Goal: Task Accomplishment & Management: Use online tool/utility

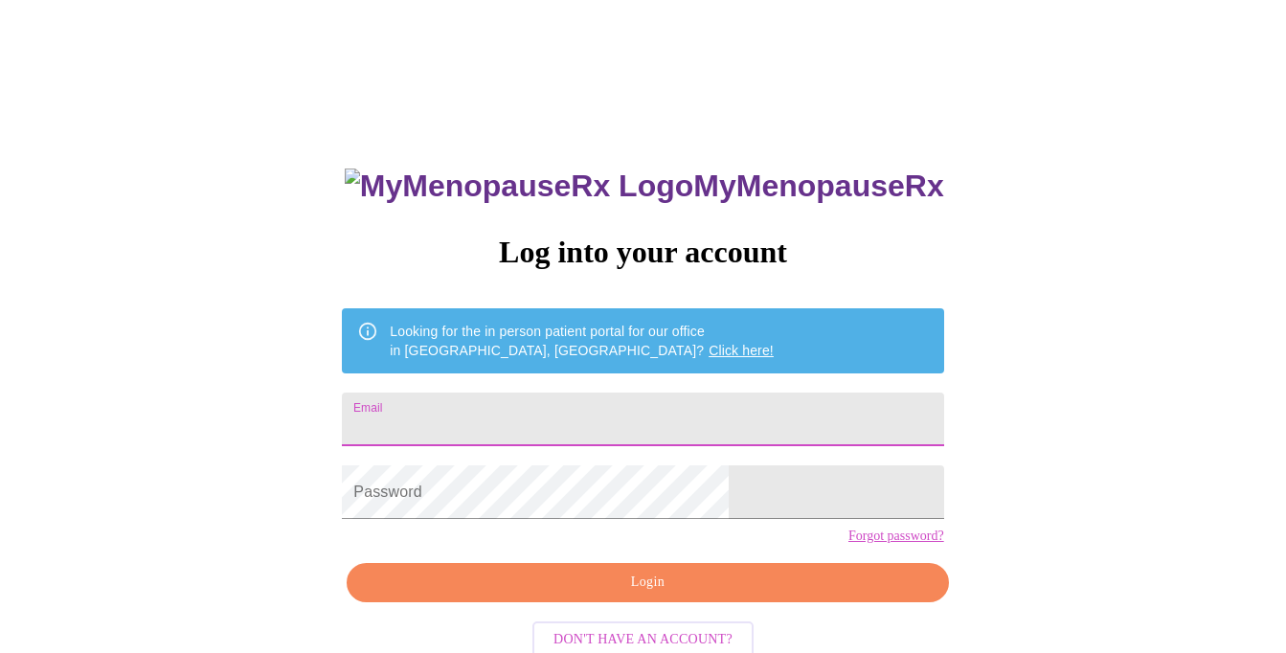
type input "[EMAIL_ADDRESS][DOMAIN_NAME]"
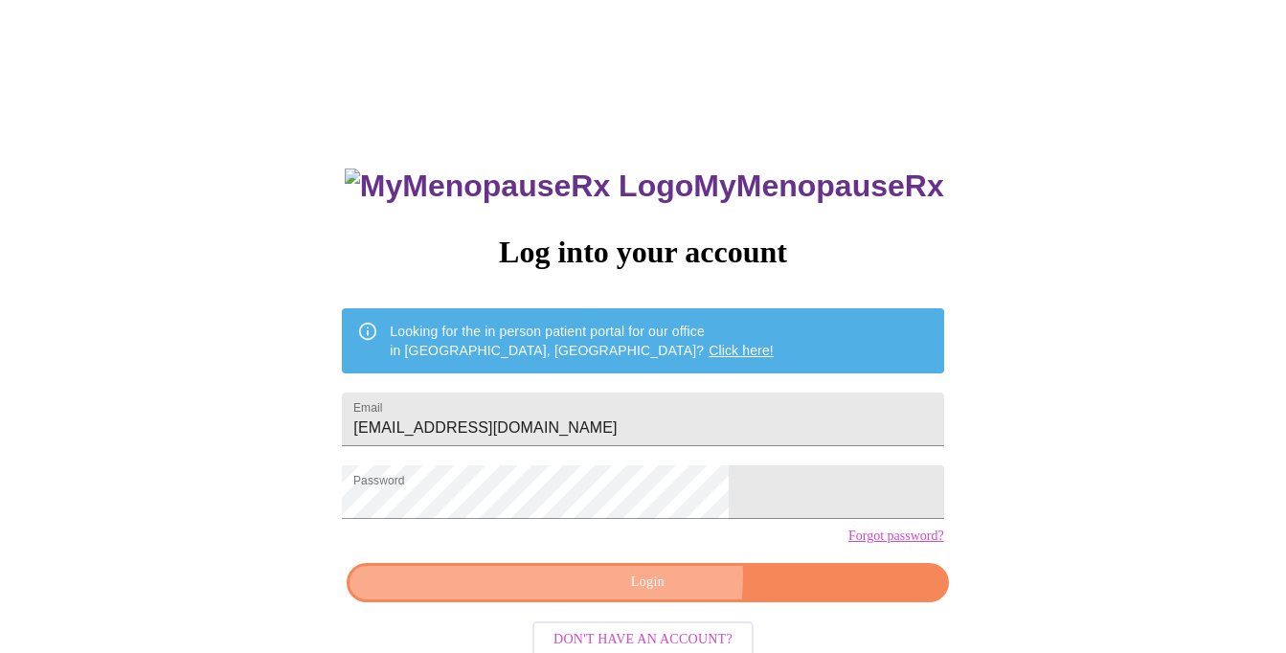
click at [653, 595] on span "Login" at bounding box center [647, 583] width 557 height 24
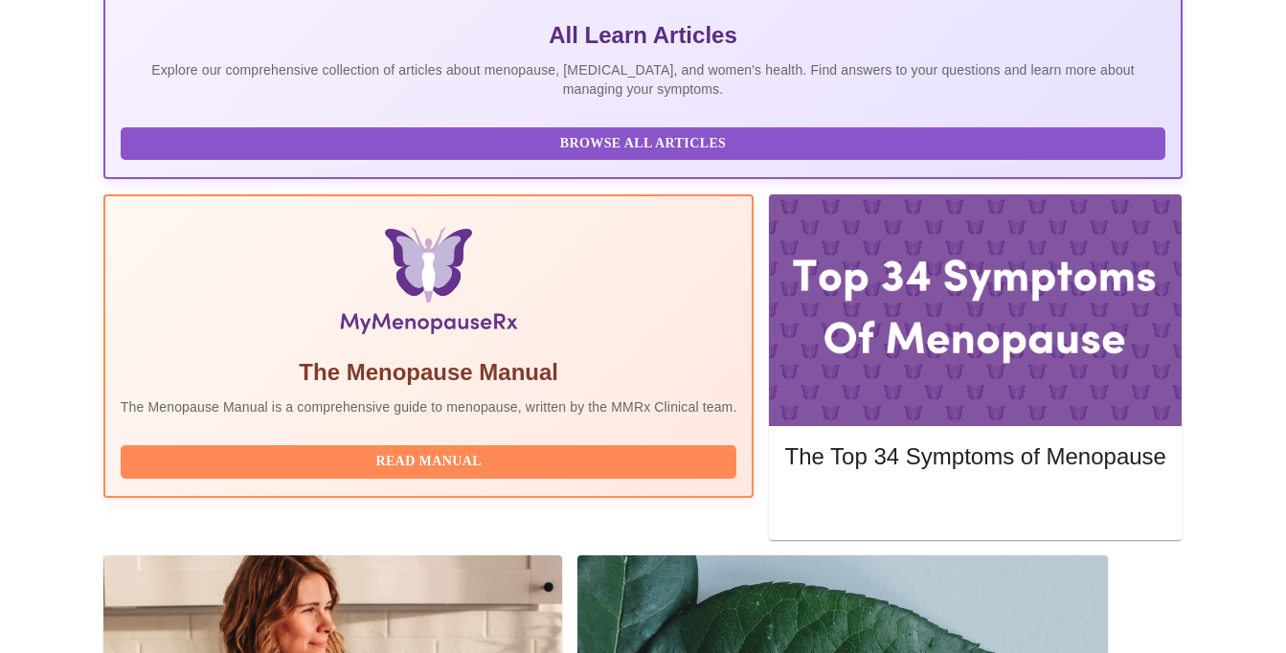
scroll to position [446, 0]
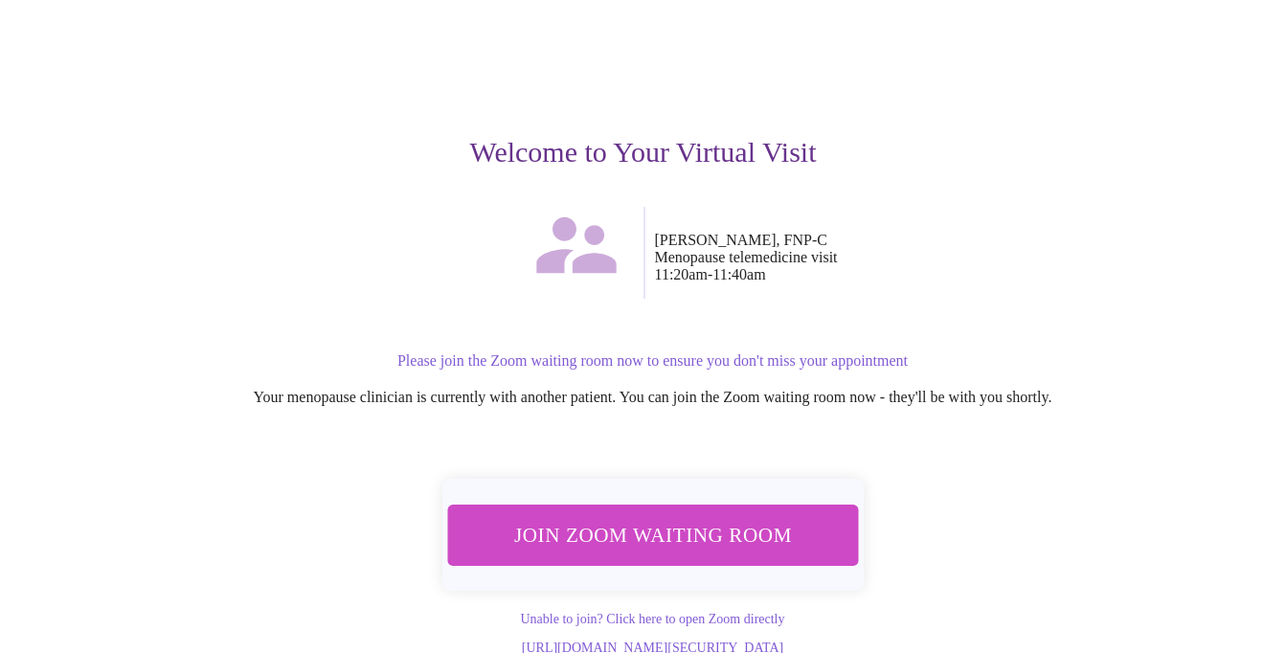
scroll to position [147, 0]
click at [815, 512] on button "Join Zoom Waiting Room" at bounding box center [653, 535] width 430 height 63
